Goal: Check status: Check status

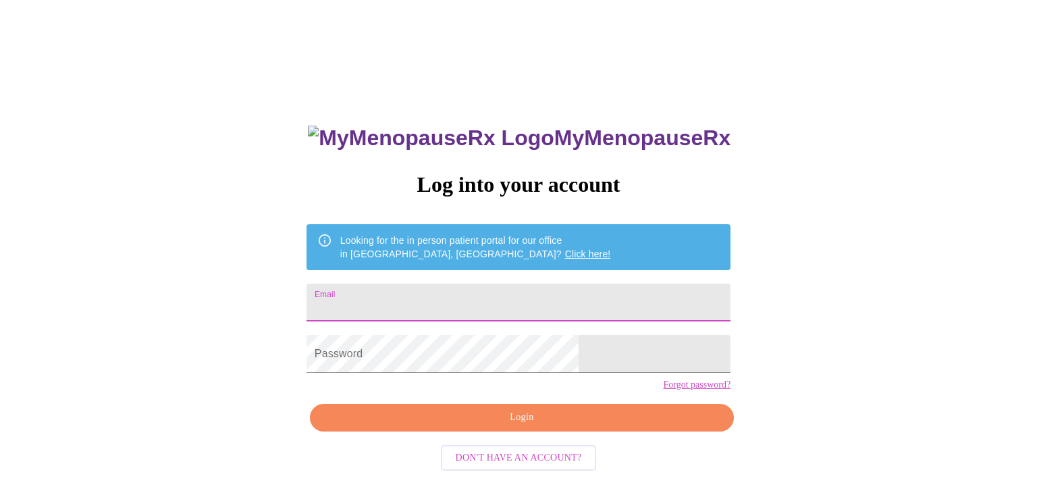
click at [515, 294] on input "Email" at bounding box center [518, 302] width 424 height 38
type input "[EMAIL_ADDRESS][DOMAIN_NAME]"
click at [515, 379] on form "Password" at bounding box center [518, 353] width 424 height 51
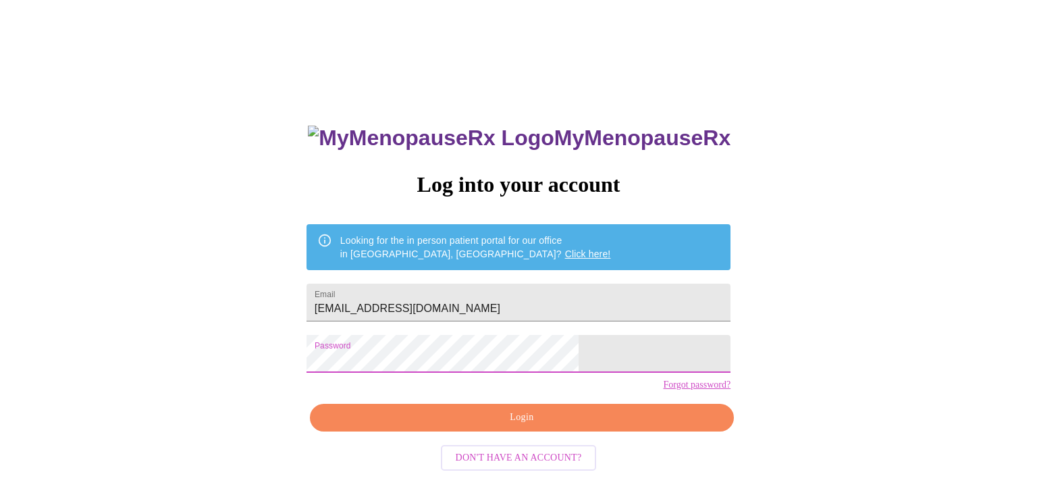
click at [529, 426] on span "Login" at bounding box center [521, 417] width 393 height 17
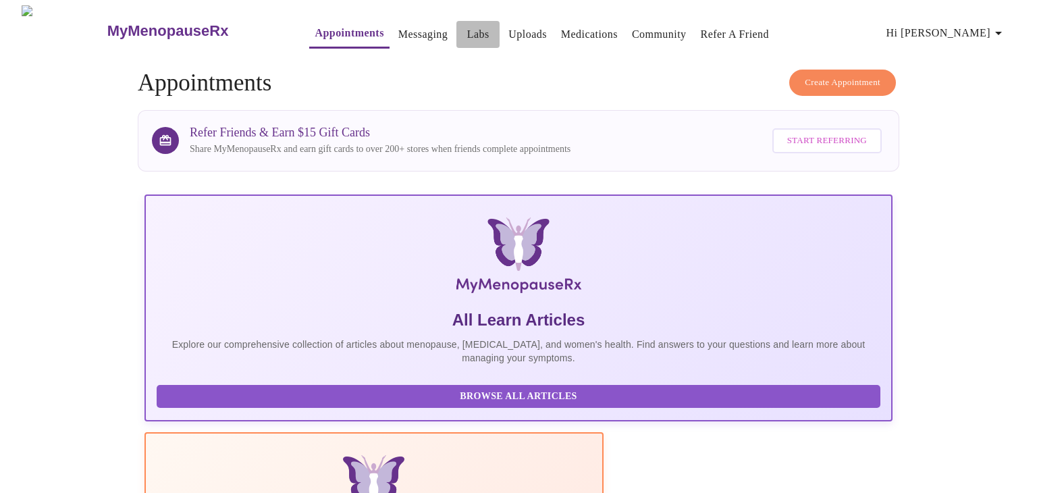
click at [467, 32] on link "Labs" at bounding box center [478, 34] width 22 height 19
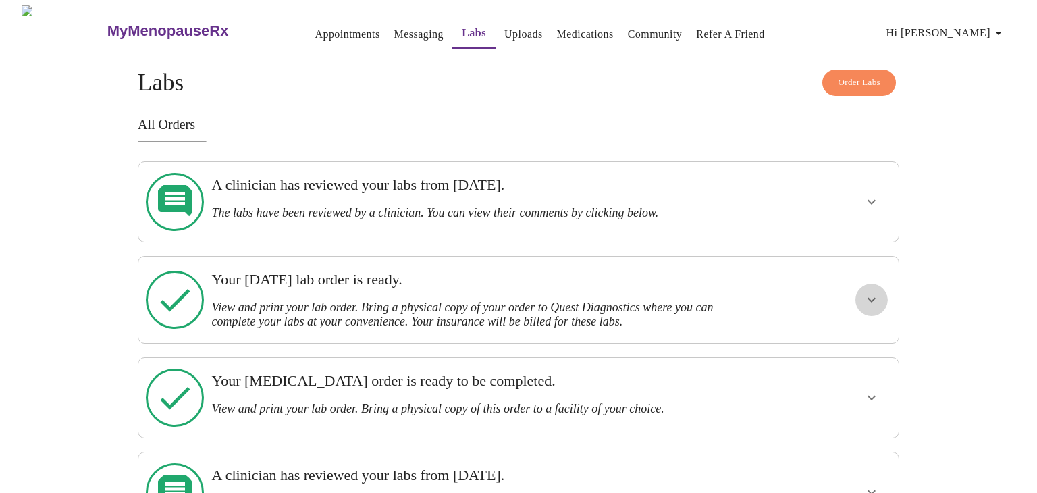
click at [867, 292] on icon "show more" at bounding box center [871, 300] width 16 height 16
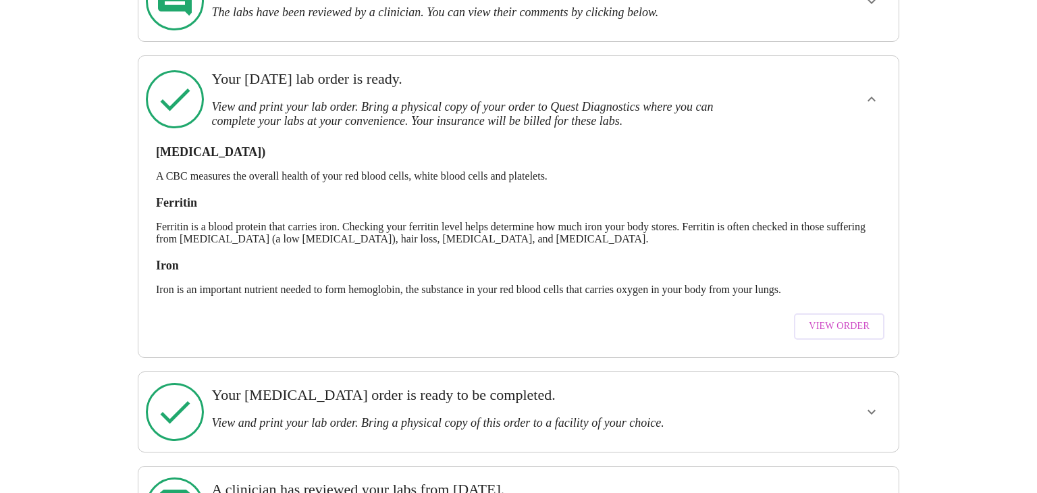
scroll to position [221, 0]
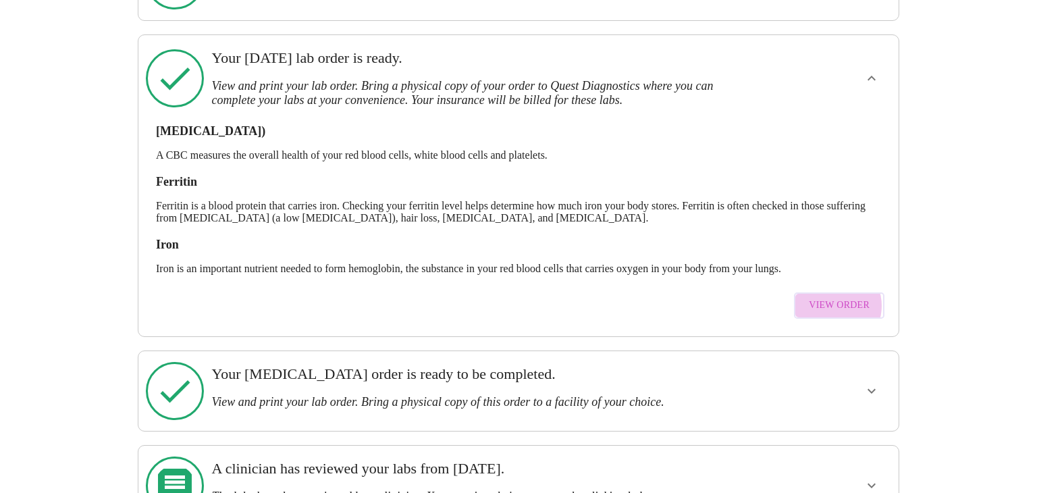
click at [834, 297] on span "View Order" at bounding box center [839, 305] width 61 height 17
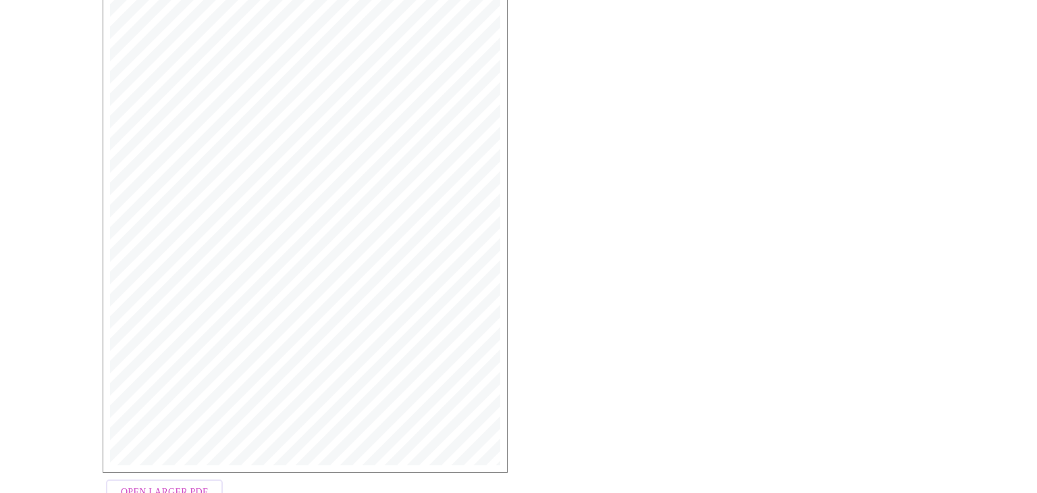
scroll to position [337, 0]
click at [180, 448] on span "Open Larger PDF" at bounding box center [164, 444] width 87 height 17
